Goal: Check status: Check status

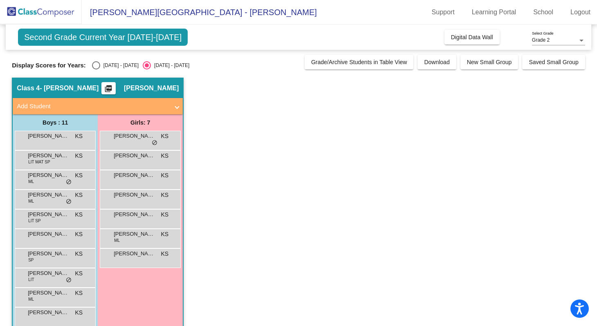
scroll to position [34, 0]
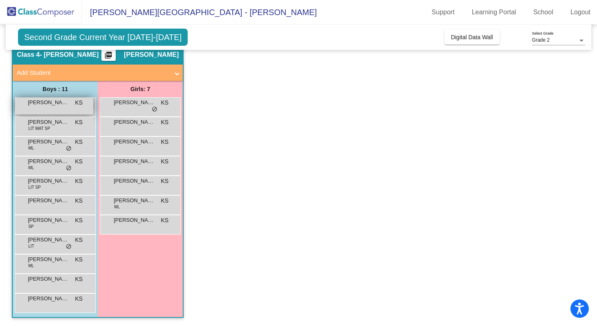
click at [65, 108] on div "[PERSON_NAME] [PERSON_NAME] KS lock do_not_disturb_alt" at bounding box center [54, 106] width 78 height 17
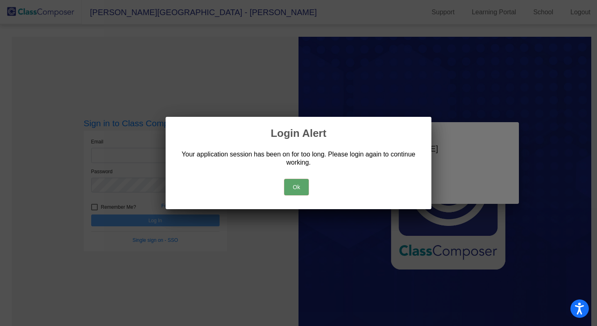
click at [304, 181] on button "Ok" at bounding box center [296, 187] width 25 height 16
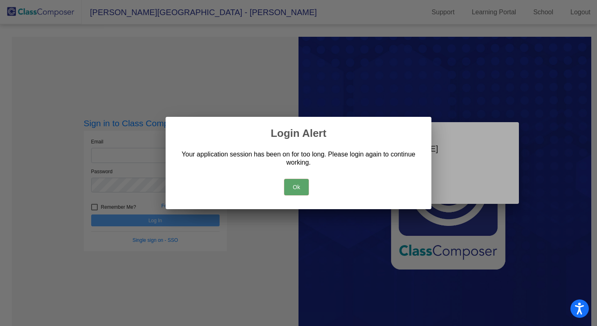
click at [304, 188] on button "Ok" at bounding box center [296, 187] width 25 height 16
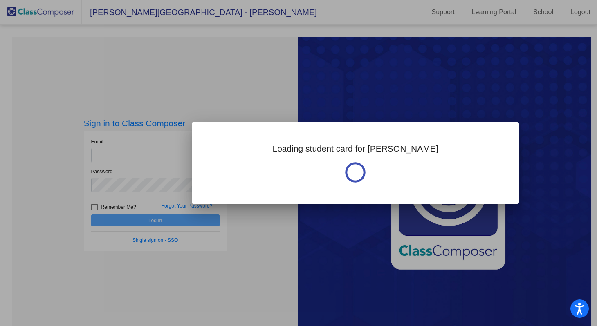
click at [176, 154] on div at bounding box center [298, 163] width 597 height 326
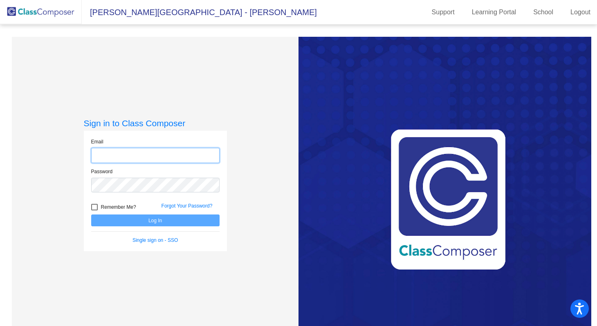
click at [178, 158] on input "email" at bounding box center [155, 155] width 128 height 15
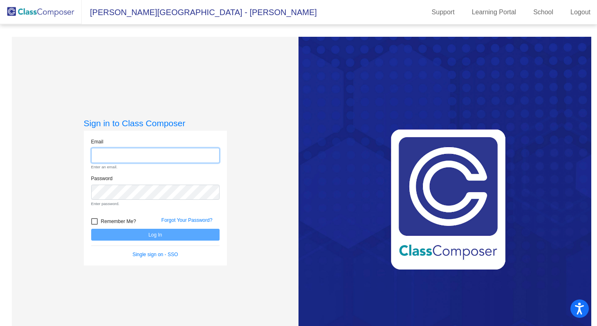
type input "[EMAIL_ADDRESS][DOMAIN_NAME]"
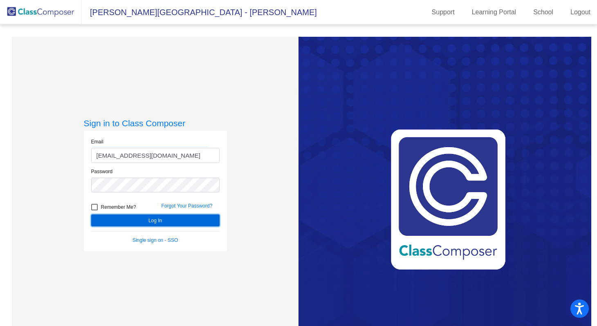
click at [158, 221] on button "Log In" at bounding box center [155, 221] width 128 height 12
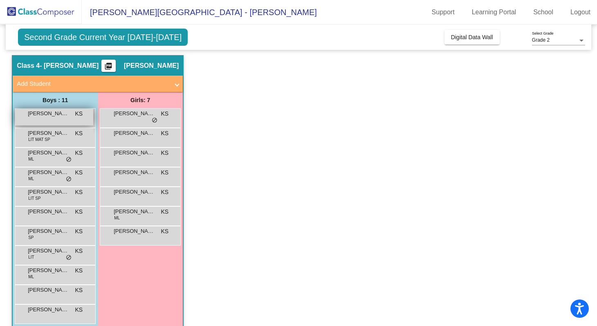
scroll to position [34, 0]
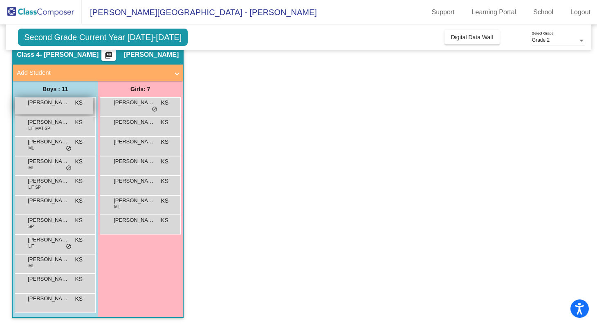
click at [70, 112] on div "[PERSON_NAME] [PERSON_NAME] KS lock do_not_disturb_alt" at bounding box center [54, 106] width 78 height 17
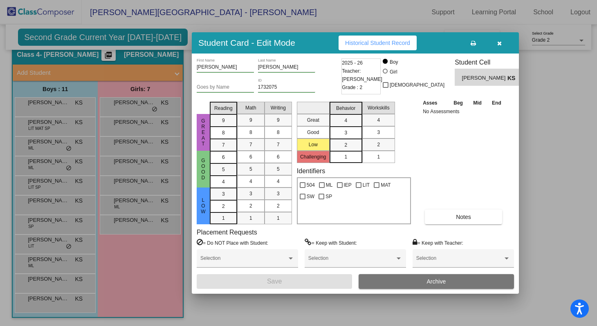
click at [363, 45] on span "Historical Student Record" at bounding box center [377, 43] width 65 height 7
click at [153, 132] on div at bounding box center [298, 163] width 597 height 326
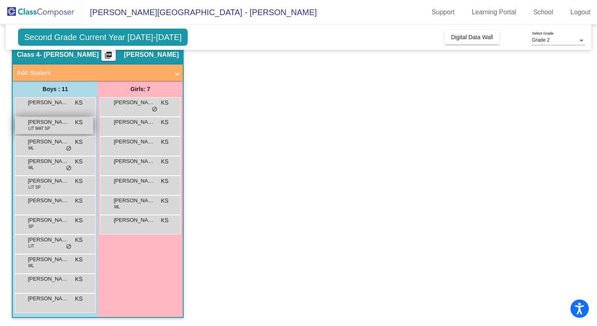
click at [64, 124] on span "[PERSON_NAME]" at bounding box center [48, 122] width 41 height 8
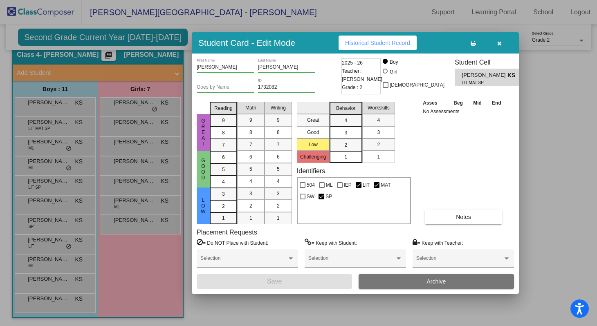
click at [9, 128] on div at bounding box center [298, 163] width 597 height 326
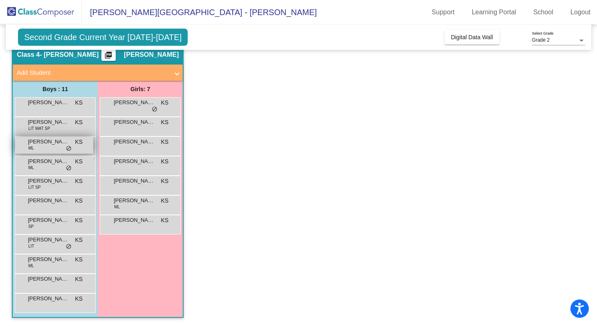
click at [48, 143] on span "[PERSON_NAME]" at bounding box center [48, 142] width 41 height 8
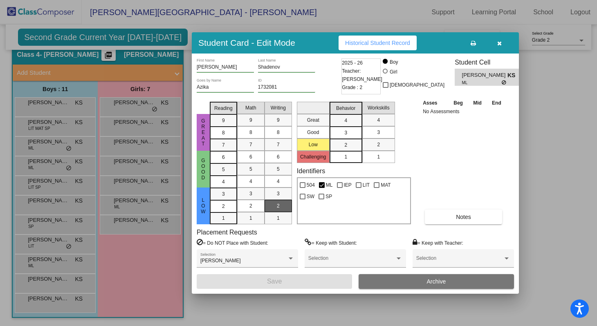
scroll to position [0, 0]
click at [372, 47] on button "Historical Student Record" at bounding box center [377, 43] width 78 height 15
click at [160, 101] on div at bounding box center [298, 163] width 597 height 326
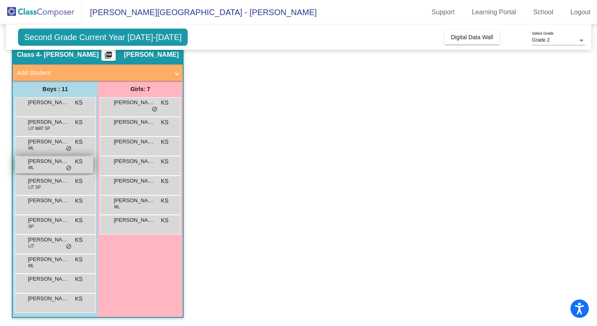
click at [39, 163] on span "[PERSON_NAME]" at bounding box center [48, 161] width 41 height 8
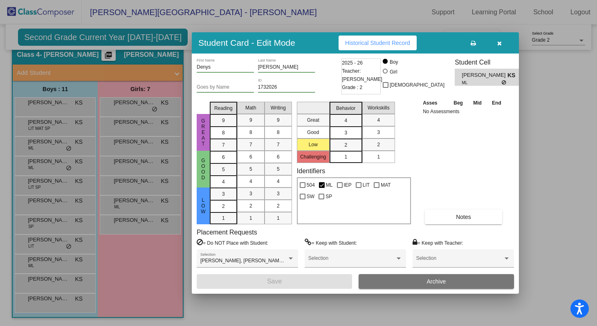
click at [153, 130] on div at bounding box center [298, 163] width 597 height 326
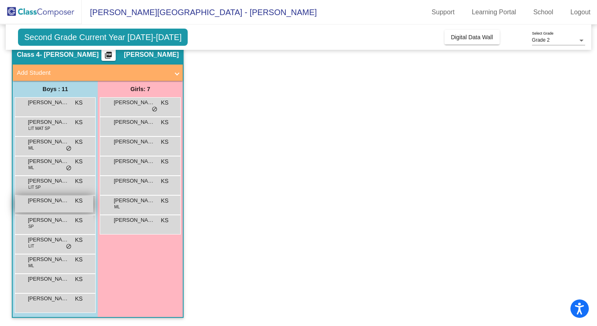
click at [54, 206] on div "[PERSON_NAME] KS lock do_not_disturb_alt" at bounding box center [54, 204] width 78 height 17
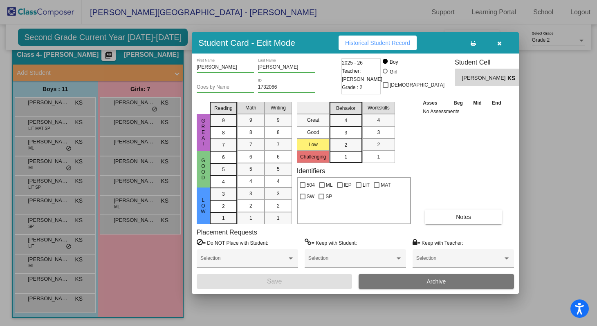
click at [351, 42] on span "Historical Student Record" at bounding box center [377, 43] width 65 height 7
click at [68, 243] on div at bounding box center [298, 163] width 597 height 326
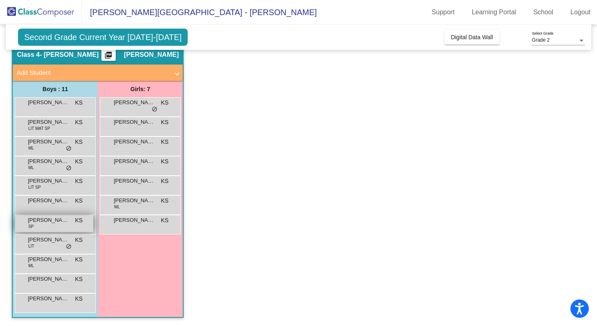
click at [56, 222] on span "[PERSON_NAME]" at bounding box center [48, 220] width 41 height 8
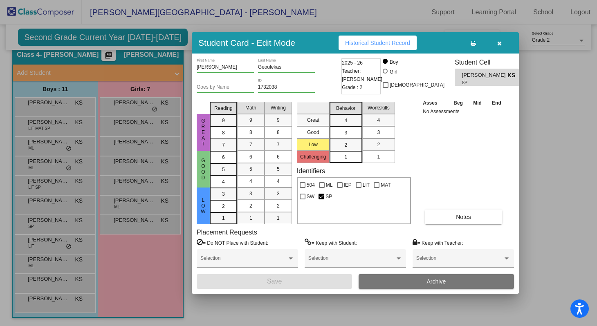
click at [403, 46] on button "Historical Student Record" at bounding box center [377, 43] width 78 height 15
click at [0, 0] on div "Student Card - Edit Mode Historical Student Record [PERSON_NAME] First Name Geo…" at bounding box center [298, 163] width 597 height 326
click at [162, 190] on div at bounding box center [298, 163] width 597 height 326
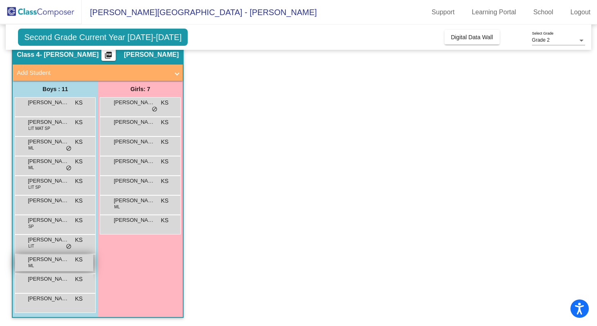
click at [72, 267] on div "[PERSON_NAME] ML KS lock do_not_disturb_alt" at bounding box center [54, 263] width 78 height 17
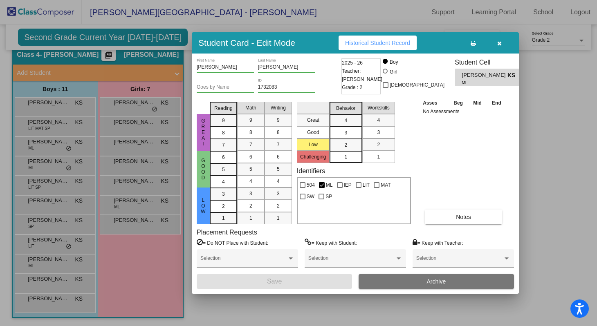
click at [381, 46] on span "Historical Student Record" at bounding box center [377, 43] width 65 height 7
click at [136, 206] on div at bounding box center [298, 163] width 597 height 326
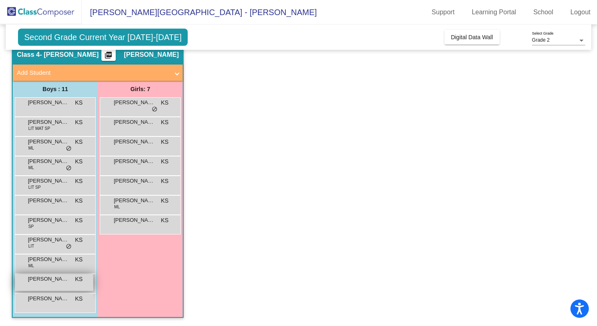
click at [64, 284] on div "[PERSON_NAME] KS lock do_not_disturb_alt" at bounding box center [54, 282] width 78 height 17
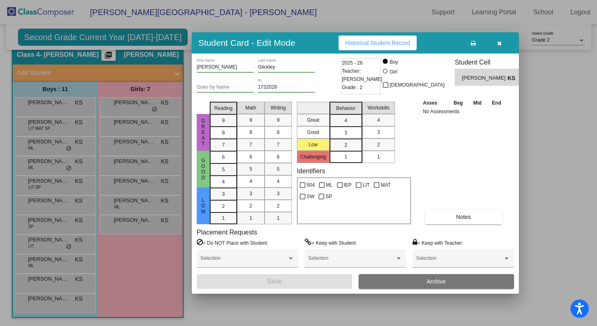
click at [385, 48] on button "Historical Student Record" at bounding box center [377, 43] width 78 height 15
click at [149, 212] on div at bounding box center [298, 163] width 597 height 326
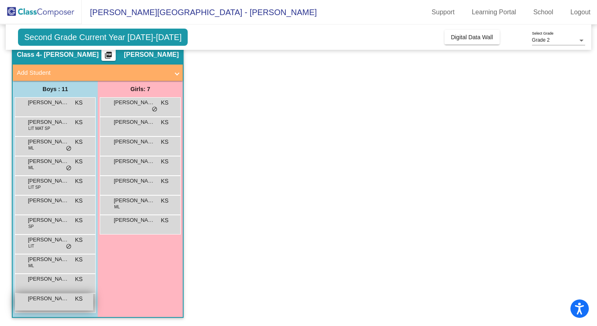
click at [76, 305] on div "[PERSON_NAME] KS lock do_not_disturb_alt" at bounding box center [54, 302] width 78 height 17
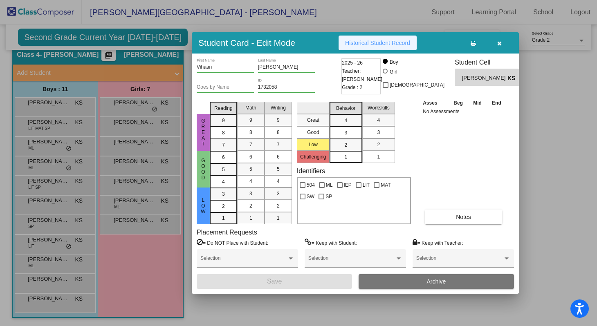
click at [393, 38] on button "Historical Student Record" at bounding box center [377, 43] width 78 height 15
click at [90, 137] on div at bounding box center [298, 163] width 597 height 326
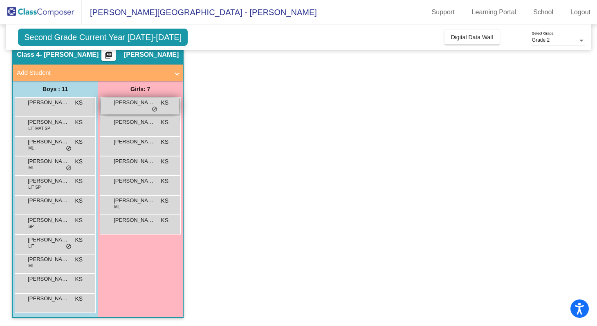
click at [135, 102] on span "[PERSON_NAME]" at bounding box center [134, 103] width 41 height 8
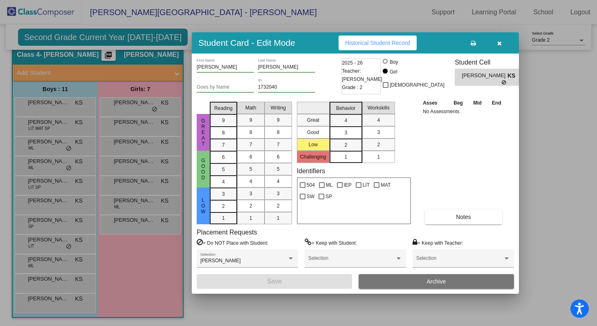
click at [371, 42] on span "Historical Student Record" at bounding box center [377, 43] width 65 height 7
click at [188, 170] on div at bounding box center [298, 163] width 597 height 326
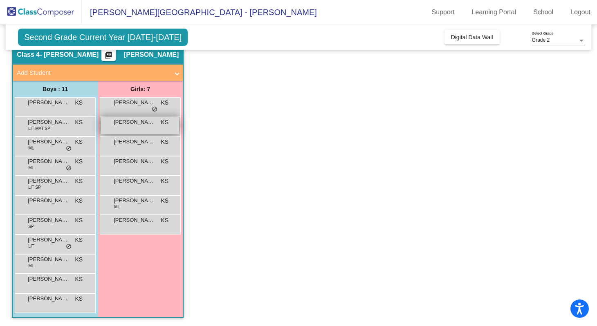
click at [153, 124] on span "[PERSON_NAME]" at bounding box center [134, 122] width 41 height 8
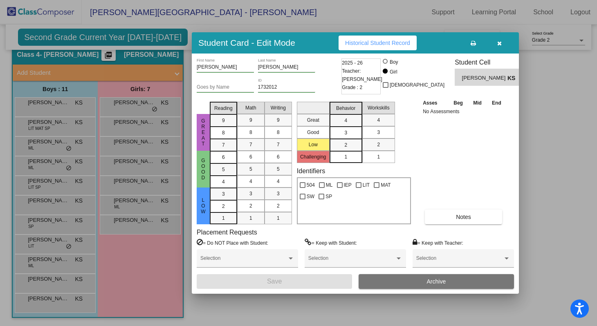
click at [385, 50] on div "Student Card - Edit Mode Historical Student Record" at bounding box center [355, 42] width 327 height 21
click at [384, 47] on button "Historical Student Record" at bounding box center [377, 43] width 78 height 15
click at [153, 126] on div at bounding box center [298, 163] width 597 height 326
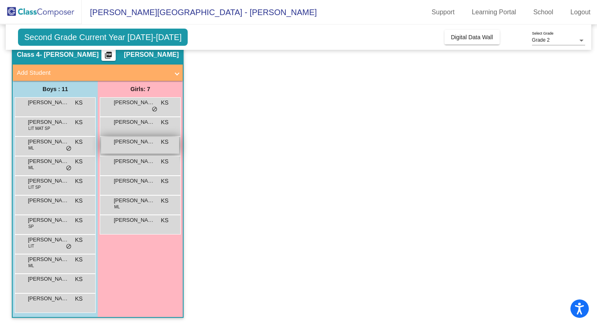
click at [146, 148] on div "[PERSON_NAME] KS lock do_not_disturb_alt" at bounding box center [140, 145] width 78 height 17
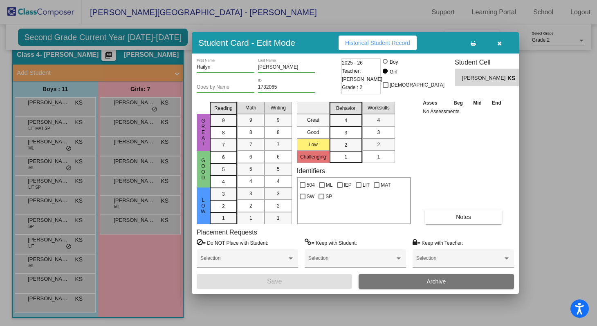
click at [402, 44] on span "Historical Student Record" at bounding box center [377, 43] width 65 height 7
click at [125, 132] on div at bounding box center [298, 163] width 597 height 326
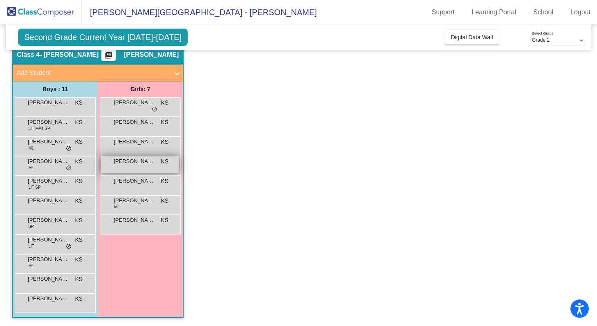
click at [129, 161] on span "[PERSON_NAME]" at bounding box center [134, 161] width 41 height 8
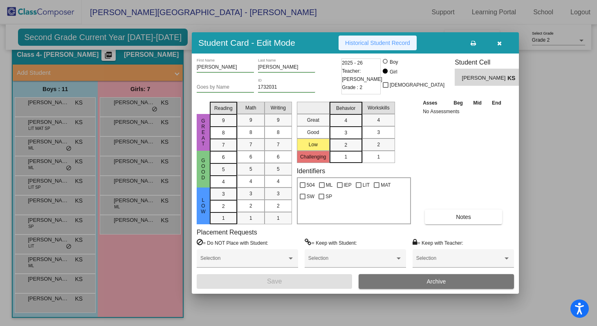
click at [370, 40] on span "Historical Student Record" at bounding box center [377, 43] width 65 height 7
click at [177, 165] on div at bounding box center [298, 163] width 597 height 326
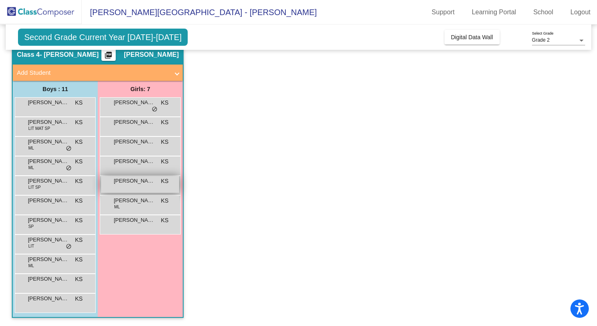
click at [149, 188] on div "[PERSON_NAME] [PERSON_NAME] KS lock do_not_disturb_alt" at bounding box center [140, 184] width 78 height 17
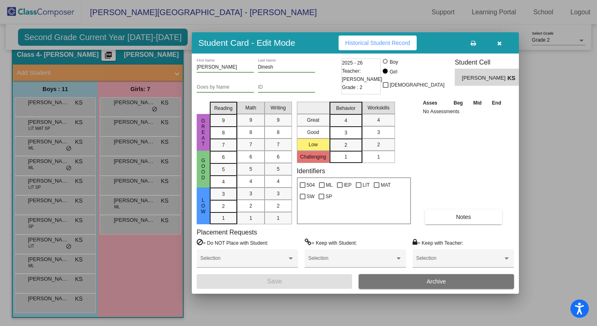
click at [404, 43] on span "Historical Student Record" at bounding box center [377, 43] width 65 height 7
click at [123, 172] on div at bounding box center [298, 163] width 597 height 326
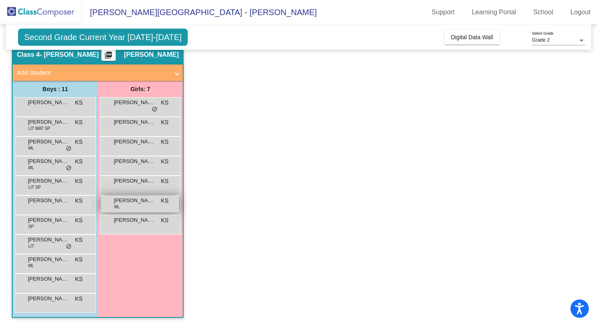
click at [123, 200] on span "[PERSON_NAME]" at bounding box center [134, 201] width 41 height 8
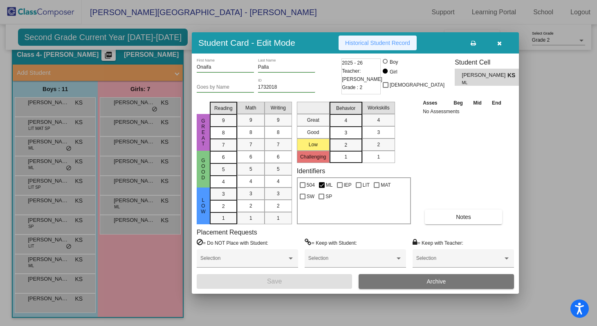
click at [369, 41] on span "Historical Student Record" at bounding box center [377, 43] width 65 height 7
click at [148, 170] on div at bounding box center [298, 163] width 597 height 326
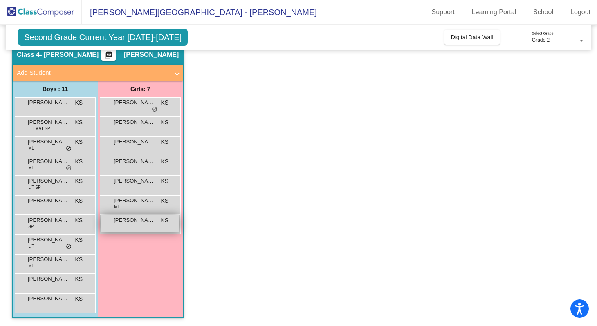
click at [145, 225] on div "[PERSON_NAME] KS lock do_not_disturb_alt" at bounding box center [140, 223] width 78 height 17
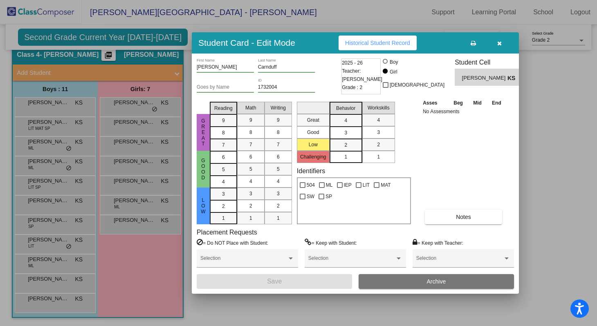
click at [383, 45] on span "Historical Student Record" at bounding box center [377, 43] width 65 height 7
click at [118, 132] on div at bounding box center [298, 163] width 597 height 326
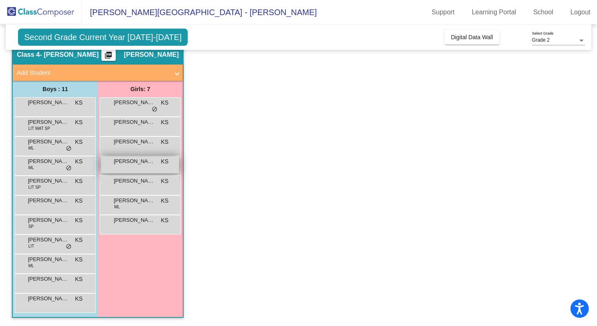
click at [152, 159] on span "[PERSON_NAME]" at bounding box center [134, 161] width 41 height 8
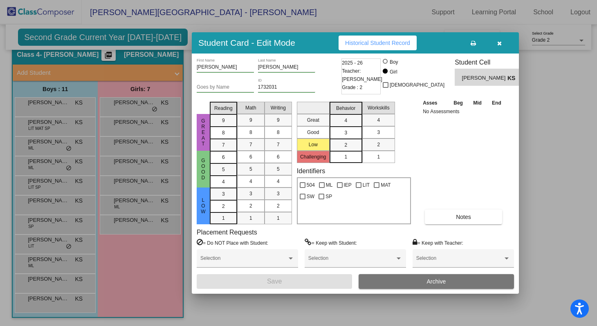
click at [382, 46] on span "Historical Student Record" at bounding box center [377, 43] width 65 height 7
click at [370, 40] on span "Historical Student Record" at bounding box center [377, 43] width 65 height 7
